Goal: Task Accomplishment & Management: Use online tool/utility

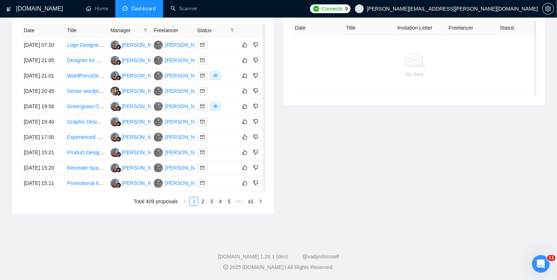
scroll to position [326, 0]
click at [204, 206] on link "2" at bounding box center [203, 202] width 8 height 8
click at [215, 206] on link "3" at bounding box center [212, 202] width 8 height 8
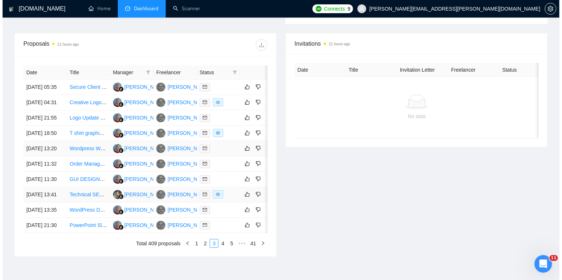
scroll to position [285, 0]
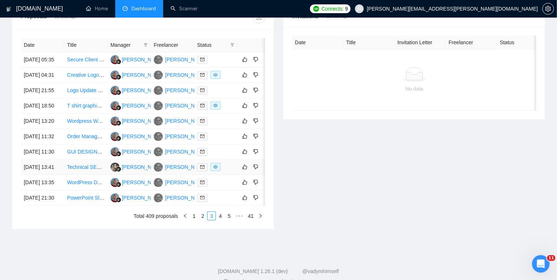
click at [231, 172] on div at bounding box center [215, 167] width 37 height 8
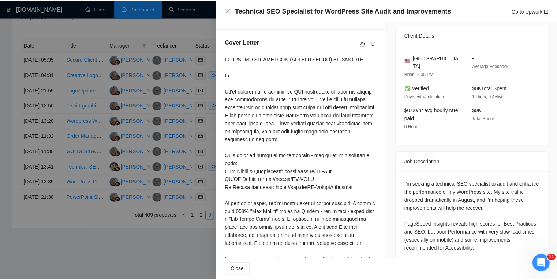
scroll to position [231, 0]
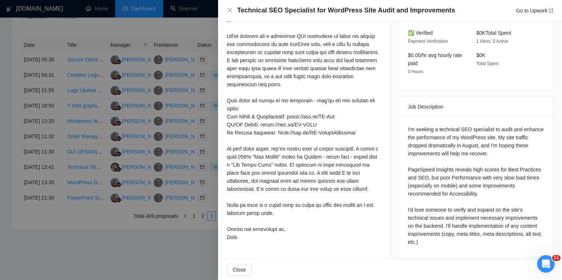
click at [0, 179] on div at bounding box center [281, 140] width 562 height 280
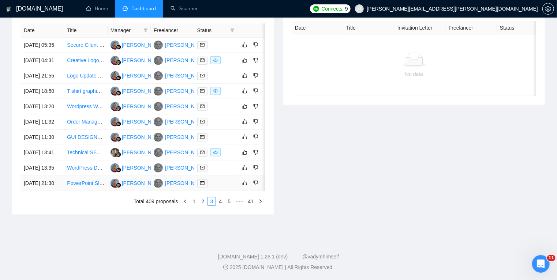
scroll to position [338, 0]
click at [222, 206] on link "4" at bounding box center [220, 202] width 8 height 8
click at [220, 206] on link "5" at bounding box center [220, 202] width 8 height 8
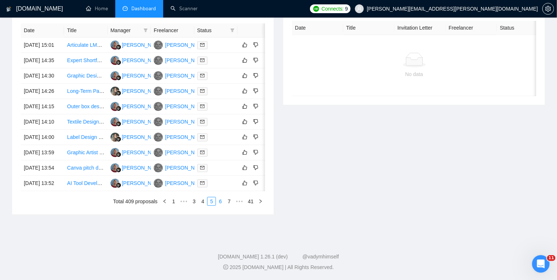
click at [221, 206] on link "6" at bounding box center [220, 202] width 8 height 8
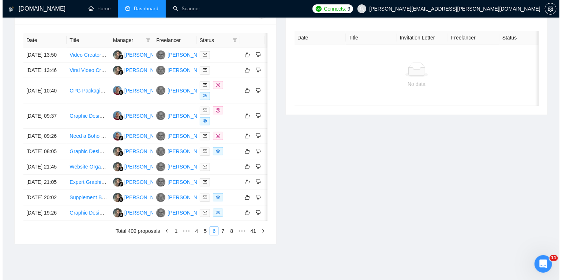
scroll to position [289, 0]
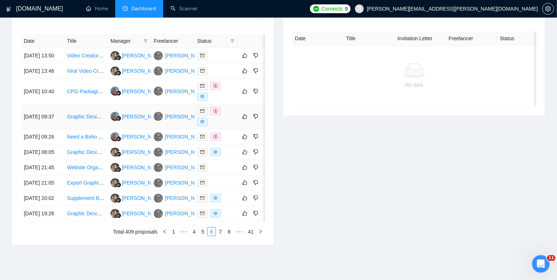
click at [76, 130] on td "Graphic Designer Needed to Simplify Sales Deck Slides (Marketing Concept Visual…" at bounding box center [85, 116] width 43 height 25
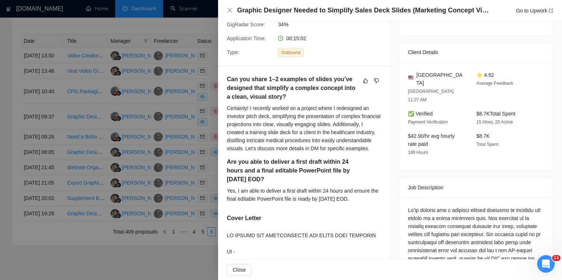
scroll to position [149, 0]
click at [0, 183] on div at bounding box center [281, 140] width 562 height 280
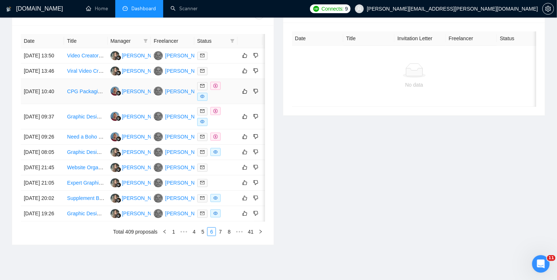
click at [91, 104] on td "CPG Packaging Expert for Rebranding" at bounding box center [85, 91] width 43 height 25
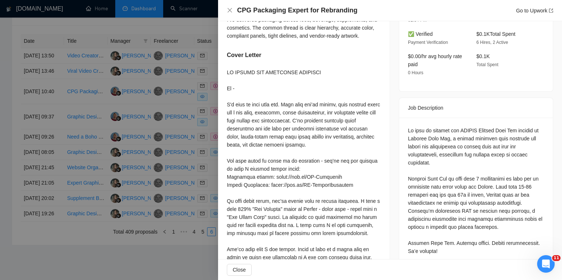
scroll to position [224, 0]
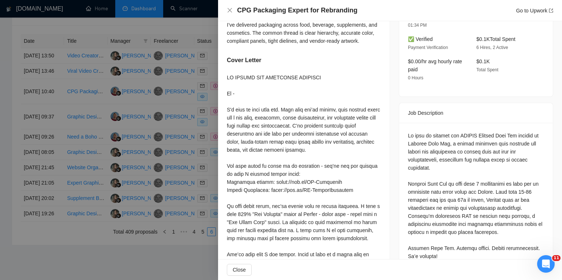
click at [0, 158] on div at bounding box center [281, 140] width 562 height 280
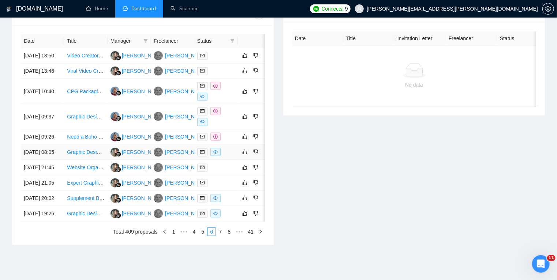
click at [83, 160] on td "Graphic Designer Needed to Design PR Kit" at bounding box center [85, 152] width 43 height 15
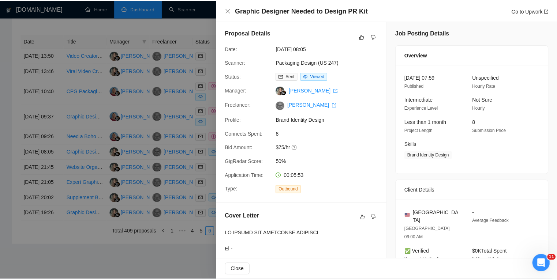
scroll to position [0, 0]
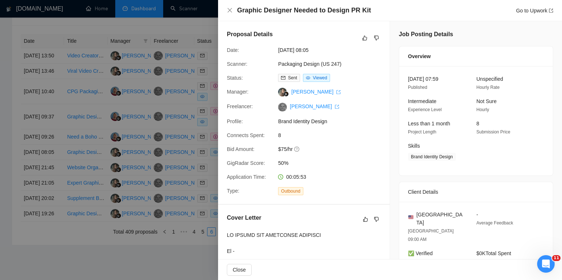
click at [182, 9] on div at bounding box center [281, 140] width 562 height 280
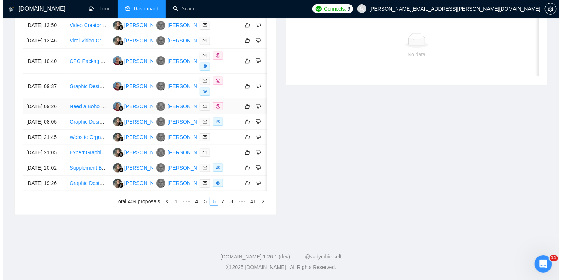
scroll to position [335, 0]
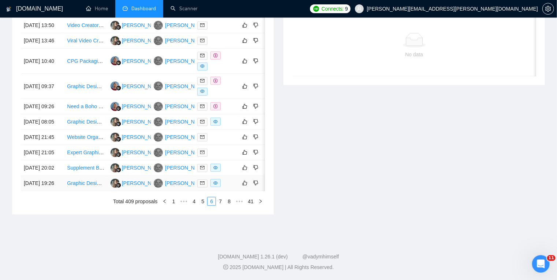
click at [228, 188] on div at bounding box center [215, 183] width 37 height 8
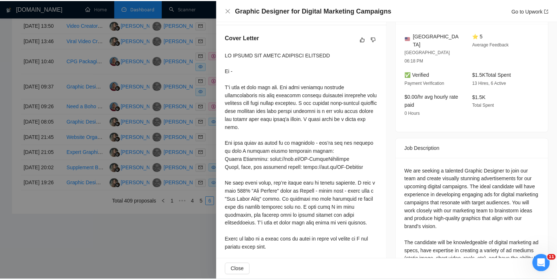
scroll to position [187, 0]
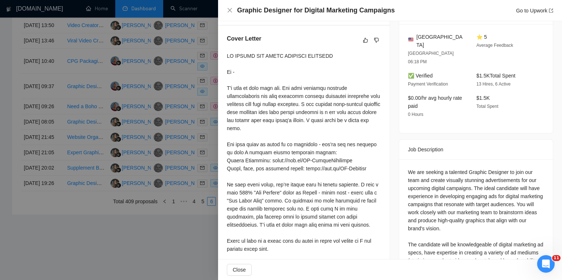
click at [204, 234] on div at bounding box center [281, 140] width 562 height 280
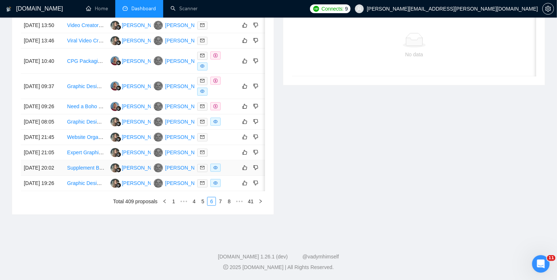
click at [228, 172] on div at bounding box center [215, 168] width 37 height 8
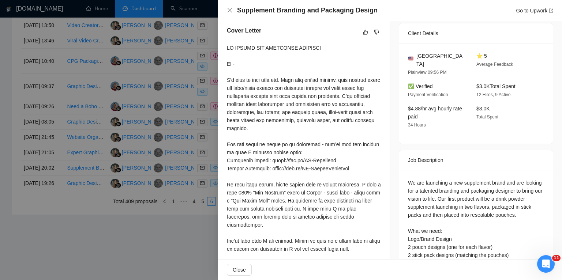
click at [11, 153] on div at bounding box center [281, 140] width 562 height 280
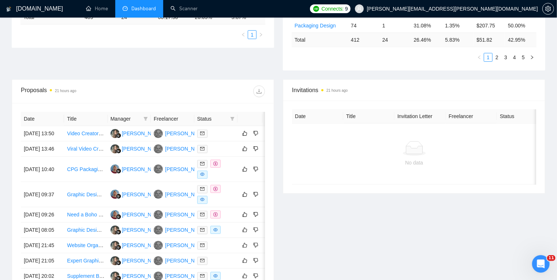
scroll to position [0, 0]
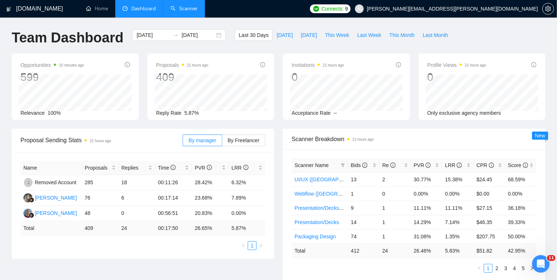
click at [185, 5] on link "Scanner" at bounding box center [184, 8] width 27 height 6
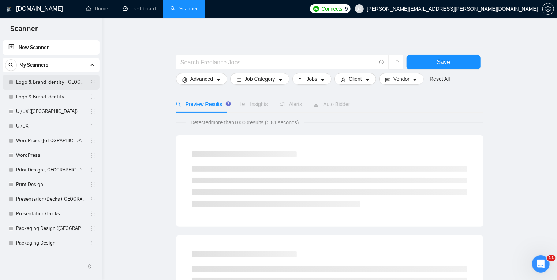
click at [48, 81] on link "Logo & Brand Identity ([GEOGRAPHIC_DATA])" at bounding box center [51, 82] width 70 height 15
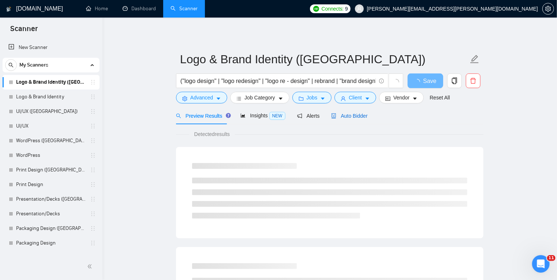
click at [352, 114] on span "Auto Bidder" at bounding box center [349, 116] width 36 height 6
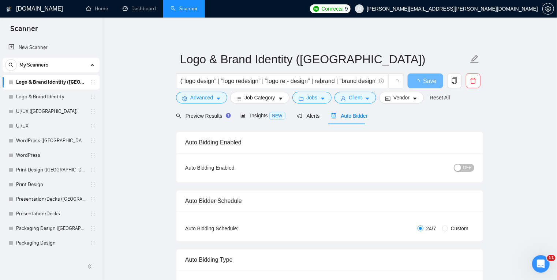
radio input "false"
radio input "true"
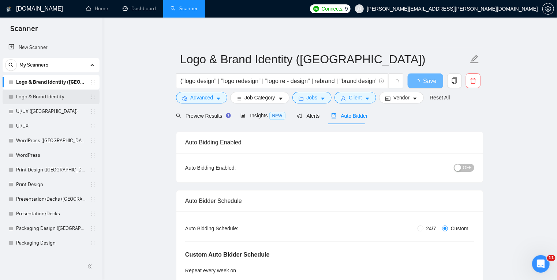
click at [51, 94] on link "Logo & Brand Identity" at bounding box center [51, 97] width 70 height 15
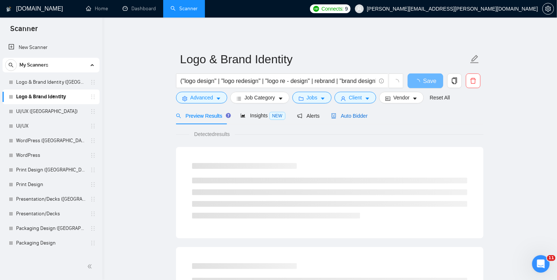
click at [353, 119] on span "Auto Bidder" at bounding box center [349, 116] width 36 height 6
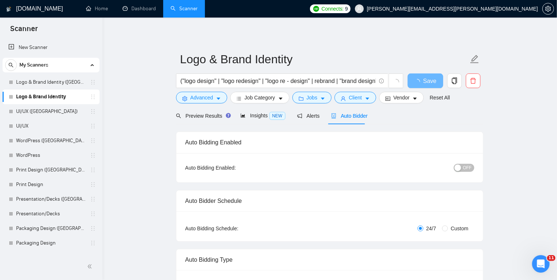
radio input "false"
radio input "true"
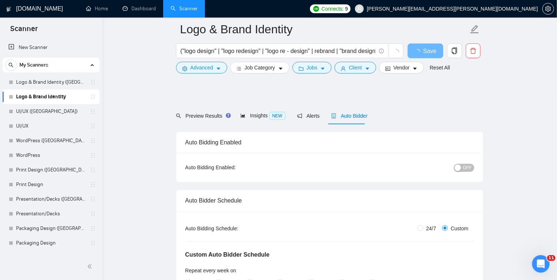
scroll to position [77, 0]
